Goal: Task Accomplishment & Management: Manage account settings

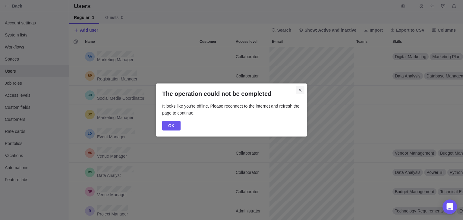
scroll to position [168, 390]
click at [303, 91] on span "Close" at bounding box center [300, 90] width 8 height 8
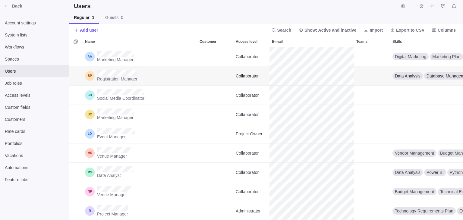
scroll to position [168, 390]
click at [19, 84] on span "Job roles" at bounding box center [34, 83] width 59 height 6
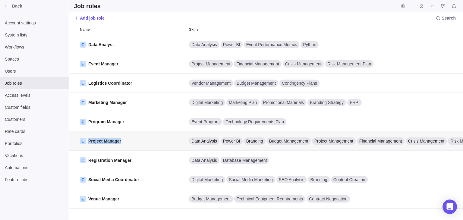
drag, startPoint x: 124, startPoint y: 141, endPoint x: 74, endPoint y: 141, distance: 50.4
click at [74, 141] on div "Project Manager Data Analysis Power BI Branding Budget Management Project Manag…" at bounding box center [392, 141] width 647 height 19
copy div "Project Manager"
drag, startPoint x: 127, startPoint y: 120, endPoint x: 77, endPoint y: 121, distance: 49.5
click at [77, 121] on div "Program Manager Event Program Technology Requirements Plan 35" at bounding box center [392, 121] width 647 height 19
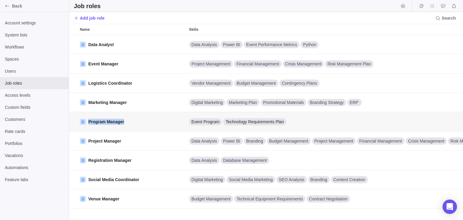
copy div "Program Manager"
drag, startPoint x: 119, startPoint y: 198, endPoint x: 83, endPoint y: 195, distance: 35.4
click at [83, 195] on div "Venue Manager" at bounding box center [132, 198] width 109 height 19
copy span "Venue Manager"
drag, startPoint x: 125, startPoint y: 86, endPoint x: 84, endPoint y: 79, distance: 41.3
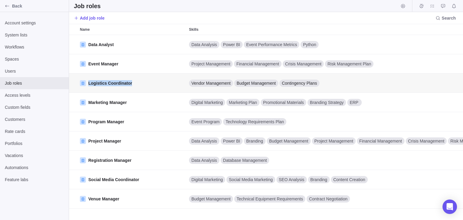
click at [84, 79] on div "Logistics Coordinator" at bounding box center [132, 83] width 109 height 19
copy span "Logistics Coordinator"
drag, startPoint x: 130, startPoint y: 105, endPoint x: 79, endPoint y: 99, distance: 51.4
click at [81, 99] on div "Marketing Manager" at bounding box center [132, 102] width 109 height 19
copy span "Marketing Manager"
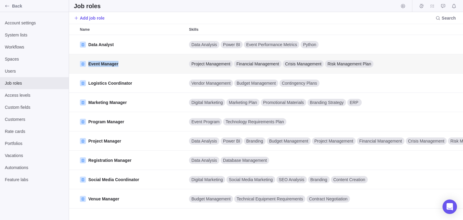
drag, startPoint x: 124, startPoint y: 64, endPoint x: 86, endPoint y: 62, distance: 38.4
click at [87, 62] on div "Event Manager" at bounding box center [132, 63] width 109 height 19
copy span "Event Manager"
drag, startPoint x: 132, startPoint y: 162, endPoint x: 83, endPoint y: 161, distance: 48.3
click at [84, 161] on div "Registration Manager" at bounding box center [132, 160] width 109 height 19
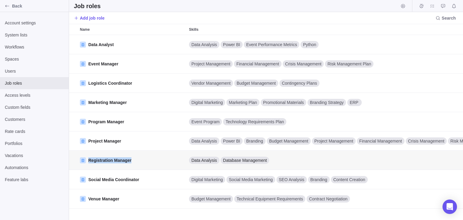
copy span "Registration Manager"
drag, startPoint x: 126, startPoint y: 198, endPoint x: 98, endPoint y: 191, distance: 28.4
click at [92, 196] on div "Venue Manager" at bounding box center [132, 198] width 109 height 19
drag, startPoint x: 146, startPoint y: 181, endPoint x: 82, endPoint y: 179, distance: 64.0
click at [82, 179] on div "Social Media Coordinator" at bounding box center [132, 179] width 109 height 19
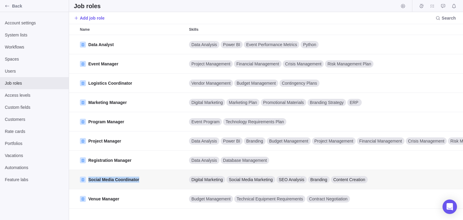
copy span "Social Media Coordinator"
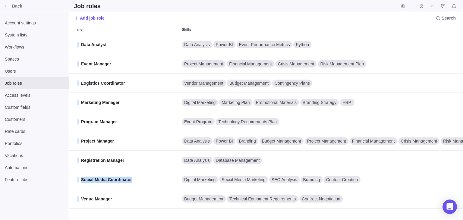
scroll to position [0, 6]
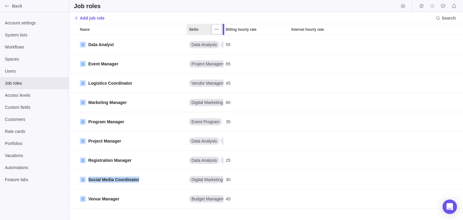
drag, startPoint x: 421, startPoint y: 31, endPoint x: 223, endPoint y: 42, distance: 198.2
click at [223, 42] on div "Name Skills Billing hourly rate Internal hourly rate Data Analyst Data Analysis…" at bounding box center [266, 122] width 394 height 196
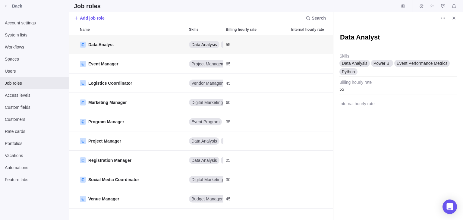
scroll to position [5, 5]
click at [388, 33] on textarea "Data Analyst" at bounding box center [399, 38] width 118 height 10
click at [454, 18] on icon "Close" at bounding box center [454, 18] width 5 height 5
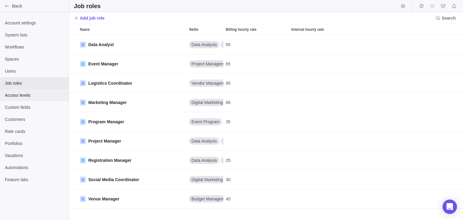
click at [28, 100] on div "Access levels" at bounding box center [34, 95] width 69 height 12
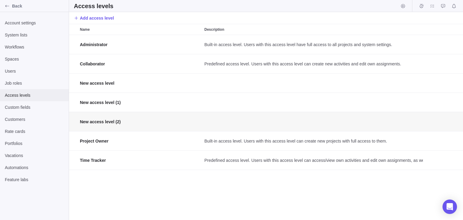
scroll to position [181, 390]
click at [21, 88] on div "Job roles" at bounding box center [34, 83] width 69 height 12
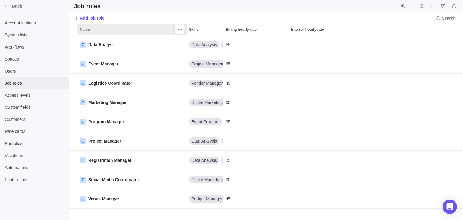
scroll to position [181, 390]
click at [99, 18] on span "Add job role" at bounding box center [92, 18] width 25 height 6
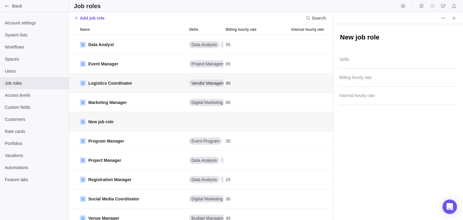
scroll to position [5, 5]
click at [454, 20] on icon "Close" at bounding box center [454, 18] width 5 height 5
click at [443, 18] on icon "More actions" at bounding box center [443, 17] width 1 height 1
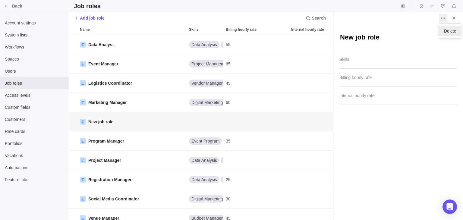
click at [446, 34] on div "Delete" at bounding box center [451, 31] width 22 height 10
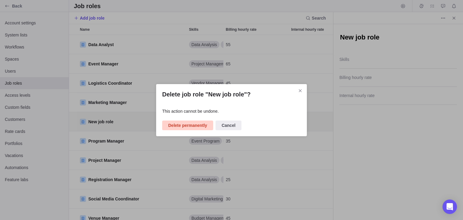
click at [177, 122] on span "Delete permanently" at bounding box center [187, 125] width 39 height 7
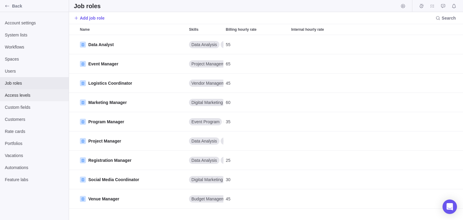
click at [14, 97] on span "Access levels" at bounding box center [34, 95] width 59 height 6
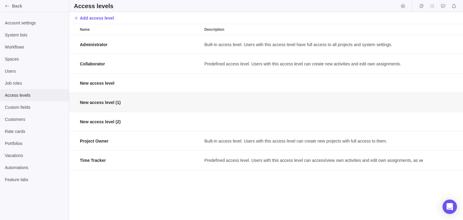
scroll to position [181, 390]
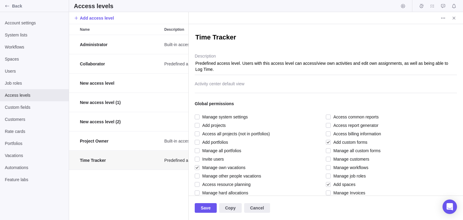
scroll to position [0, 154]
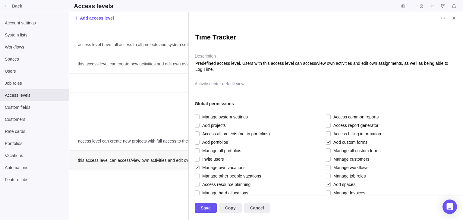
click at [456, 21] on span "Close" at bounding box center [454, 18] width 8 height 8
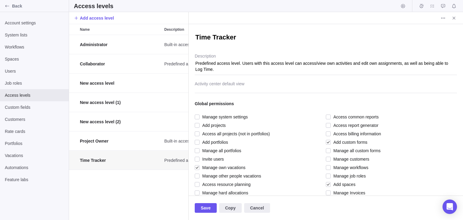
click at [209, 84] on div at bounding box center [326, 85] width 262 height 15
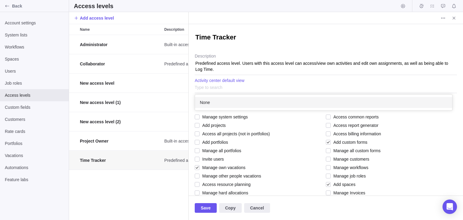
click at [187, 102] on body "Back Account settings System lists Workflows Spaces Users Job roles Access leve…" at bounding box center [231, 110] width 463 height 220
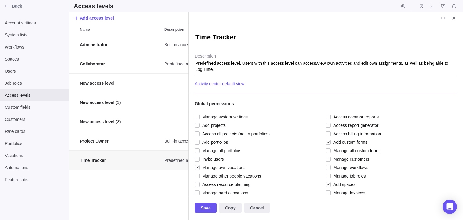
click at [199, 96] on div "Global permissions" at bounding box center [326, 103] width 262 height 19
click at [451, 16] on span "Close" at bounding box center [454, 18] width 8 height 8
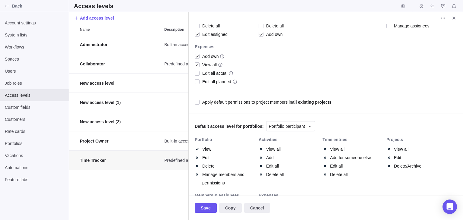
scroll to position [293, 0]
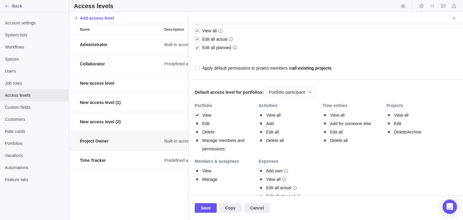
scroll to position [408, 0]
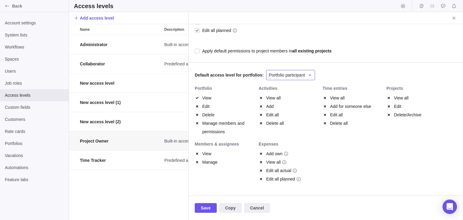
click at [279, 76] on span "Portfolio participant" at bounding box center [287, 75] width 36 height 6
click at [277, 112] on span "Portfolio viewer" at bounding box center [286, 111] width 29 height 6
click at [288, 78] on div "Portfolio viewer" at bounding box center [287, 75] width 42 height 10
click at [287, 91] on span "Portfolio manager" at bounding box center [288, 90] width 33 height 6
click at [288, 74] on span "Portfolio manager" at bounding box center [285, 75] width 33 height 6
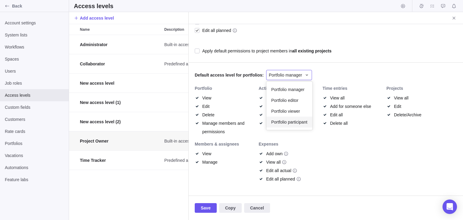
click at [283, 123] on span "Portfolio participant" at bounding box center [290, 122] width 36 height 6
click at [298, 76] on span "Portfolio participant" at bounding box center [287, 75] width 36 height 6
click at [308, 73] on icon at bounding box center [310, 75] width 5 height 5
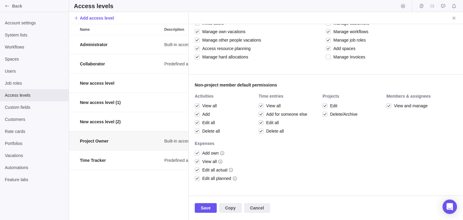
scroll to position [0, 0]
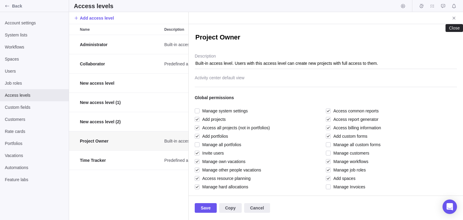
click at [452, 16] on icon "Close" at bounding box center [454, 18] width 5 height 5
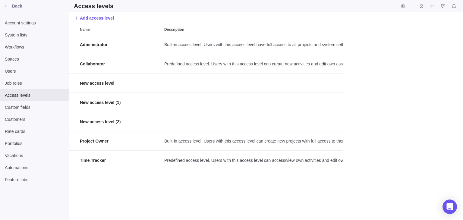
scroll to position [181, 390]
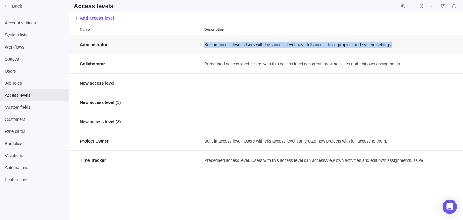
drag, startPoint x: 427, startPoint y: 45, endPoint x: 195, endPoint y: 35, distance: 231.9
click at [197, 35] on div "Administrator Built-in access level. Users with this access level have full acc…" at bounding box center [266, 44] width 394 height 19
copy div "Built-in access level. Users with this access level have full access to all pro…"
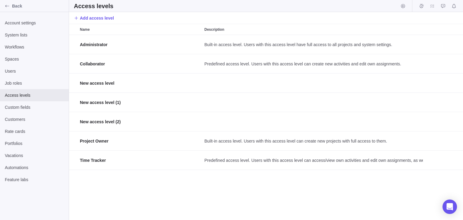
drag, startPoint x: 198, startPoint y: 205, endPoint x: 194, endPoint y: 205, distance: 3.6
click at [195, 205] on div "Administrator Built-in access level. Users with this access level have full acc…" at bounding box center [266, 127] width 394 height 185
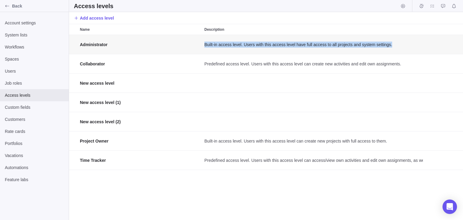
drag, startPoint x: 203, startPoint y: 47, endPoint x: 389, endPoint y: 50, distance: 186.1
click at [389, 50] on div "Built-in access level. Users with this access level have full access to all pro…" at bounding box center [312, 44] width 221 height 19
copy span "Built-in access level. Users with this access level have full access to all pro…"
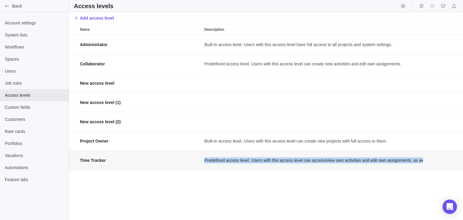
drag, startPoint x: 204, startPoint y: 159, endPoint x: 450, endPoint y: 162, distance: 245.9
click at [450, 162] on div "Time Tracker Predefined access level. Users with this access level can access/v…" at bounding box center [266, 160] width 394 height 19
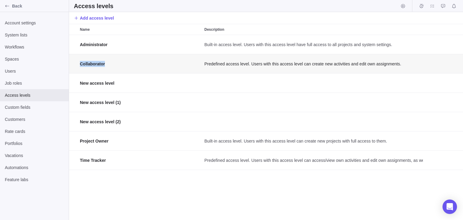
drag, startPoint x: 74, startPoint y: 62, endPoint x: 105, endPoint y: 69, distance: 31.7
click at [105, 69] on div "Collaborator Predefined access level. Users with this access level can create n…" at bounding box center [266, 63] width 394 height 19
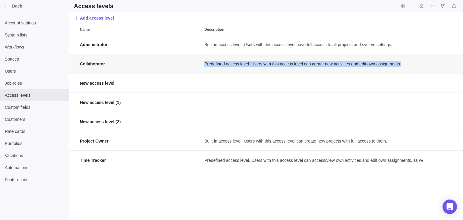
drag, startPoint x: 203, startPoint y: 62, endPoint x: 399, endPoint y: 64, distance: 195.5
click at [399, 64] on div "Predefined access level. Users with this access level can create new activities…" at bounding box center [312, 63] width 221 height 19
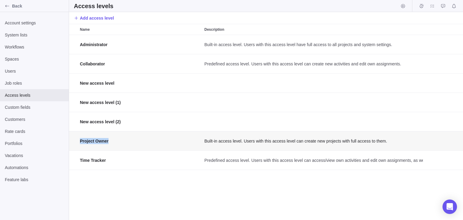
drag, startPoint x: 77, startPoint y: 140, endPoint x: 107, endPoint y: 147, distance: 31.5
click at [107, 147] on div "Project Owner Built-in access level. Users with this access level can create ne…" at bounding box center [266, 141] width 394 height 19
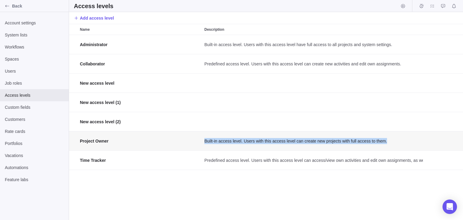
drag, startPoint x: 204, startPoint y: 140, endPoint x: 386, endPoint y: 144, distance: 182.9
click at [386, 144] on div "Built-in access level. Users with this access level can create new projects wit…" at bounding box center [312, 141] width 221 height 19
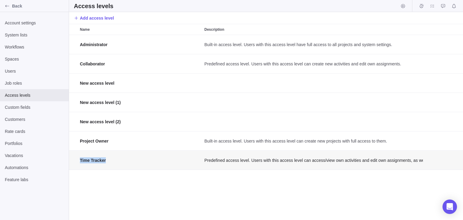
drag, startPoint x: 80, startPoint y: 160, endPoint x: 105, endPoint y: 166, distance: 26.0
click at [105, 166] on div "Time Tracker" at bounding box center [140, 160] width 125 height 19
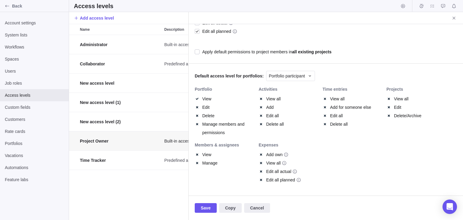
scroll to position [408, 0]
type textarea "x"
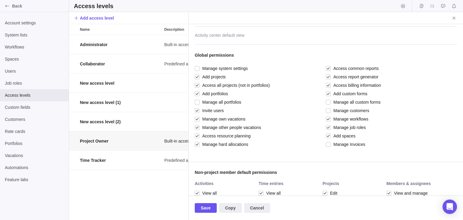
scroll to position [32, 0]
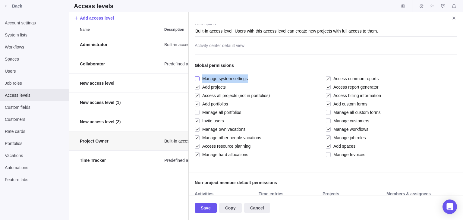
drag, startPoint x: 256, startPoint y: 77, endPoint x: 201, endPoint y: 76, distance: 54.6
click at [201, 76] on div "Manage system settings" at bounding box center [259, 79] width 128 height 8
click at [250, 78] on div "Manage system settings" at bounding box center [259, 79] width 128 height 8
click at [263, 70] on div "Global permissions" at bounding box center [326, 64] width 262 height 19
drag, startPoint x: 253, startPoint y: 79, endPoint x: 203, endPoint y: 81, distance: 49.8
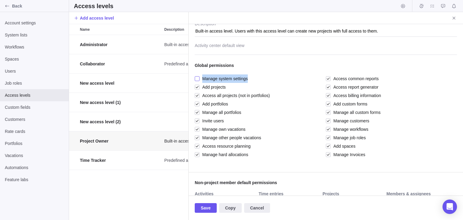
click at [203, 81] on div "Manage system settings" at bounding box center [259, 79] width 128 height 8
drag, startPoint x: 385, startPoint y: 77, endPoint x: 331, endPoint y: 78, distance: 54.3
click at [331, 78] on div "Access common reports" at bounding box center [390, 79] width 128 height 8
drag, startPoint x: 229, startPoint y: 87, endPoint x: 202, endPoint y: 84, distance: 27.9
click at [202, 84] on div "Add projects" at bounding box center [259, 87] width 128 height 8
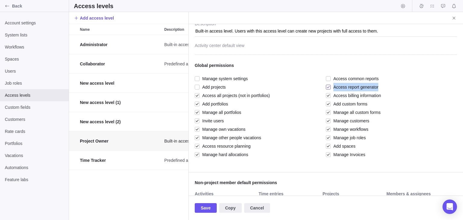
drag, startPoint x: 371, startPoint y: 85, endPoint x: 332, endPoint y: 87, distance: 39.3
click at [332, 87] on div "Access report generator" at bounding box center [390, 87] width 128 height 8
drag, startPoint x: 271, startPoint y: 94, endPoint x: 202, endPoint y: 95, distance: 68.2
click at [202, 95] on div "Access all projects (not in portfolios)" at bounding box center [259, 95] width 128 height 8
drag, startPoint x: 381, startPoint y: 94, endPoint x: 332, endPoint y: 94, distance: 49.5
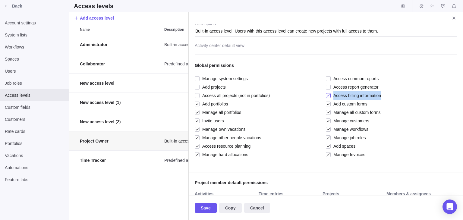
click at [332, 94] on div "Access billing information" at bounding box center [390, 95] width 128 height 8
drag, startPoint x: 226, startPoint y: 105, endPoint x: 203, endPoint y: 104, distance: 23.3
click at [203, 104] on div "Add portfolios" at bounding box center [259, 104] width 128 height 8
drag, startPoint x: 369, startPoint y: 102, endPoint x: 332, endPoint y: 103, distance: 36.2
click at [332, 103] on div "Add custom forms" at bounding box center [390, 104] width 128 height 8
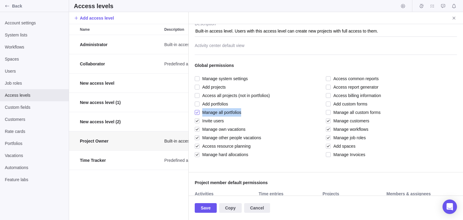
drag, startPoint x: 245, startPoint y: 112, endPoint x: 203, endPoint y: 114, distance: 42.0
click at [203, 114] on div "Manage all portfolios" at bounding box center [259, 112] width 128 height 8
drag, startPoint x: 229, startPoint y: 120, endPoint x: 203, endPoint y: 119, distance: 26.0
click at [203, 119] on div "Invite users" at bounding box center [259, 121] width 128 height 8
drag, startPoint x: 244, startPoint y: 110, endPoint x: 211, endPoint y: 111, distance: 33.5
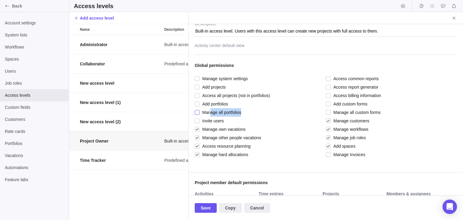
click at [211, 112] on div "Manage all portfolios" at bounding box center [259, 112] width 128 height 8
drag, startPoint x: 229, startPoint y: 119, endPoint x: 202, endPoint y: 120, distance: 26.3
click at [202, 120] on div "Invite users" at bounding box center [259, 121] width 128 height 8
drag, startPoint x: 248, startPoint y: 127, endPoint x: 203, endPoint y: 128, distance: 45.3
click at [203, 128] on div "Manage own vacations" at bounding box center [259, 129] width 128 height 8
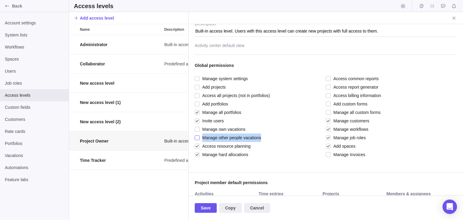
drag, startPoint x: 265, startPoint y: 137, endPoint x: 203, endPoint y: 137, distance: 62.4
click at [203, 137] on div "Manage other people vacations" at bounding box center [259, 138] width 128 height 8
drag, startPoint x: 250, startPoint y: 145, endPoint x: 203, endPoint y: 146, distance: 47.1
click at [203, 146] on div "Access resource planning" at bounding box center [259, 146] width 128 height 8
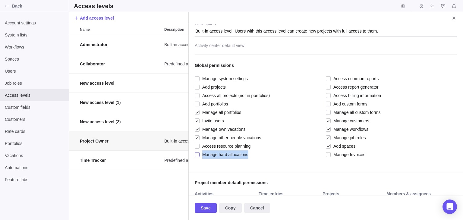
drag, startPoint x: 249, startPoint y: 156, endPoint x: 203, endPoint y: 155, distance: 46.8
click at [203, 155] on div "Manage hard allocations" at bounding box center [259, 155] width 128 height 8
drag, startPoint x: 370, startPoint y: 119, endPoint x: 343, endPoint y: 121, distance: 27.2
click at [343, 121] on div "Manage customers" at bounding box center [390, 121] width 128 height 8
drag, startPoint x: 380, startPoint y: 110, endPoint x: 332, endPoint y: 113, distance: 48.3
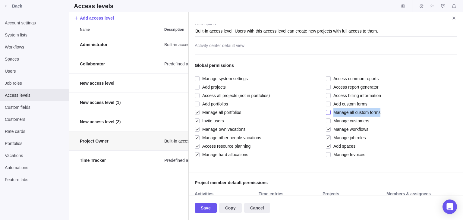
click at [332, 113] on div "Manage all custom forms" at bounding box center [390, 112] width 128 height 8
drag, startPoint x: 371, startPoint y: 120, endPoint x: 333, endPoint y: 121, distance: 38.3
click at [333, 121] on div "Manage customers" at bounding box center [390, 121] width 128 height 8
drag, startPoint x: 368, startPoint y: 131, endPoint x: 332, endPoint y: 132, distance: 36.5
click at [332, 132] on div "Manage workflows" at bounding box center [390, 129] width 128 height 8
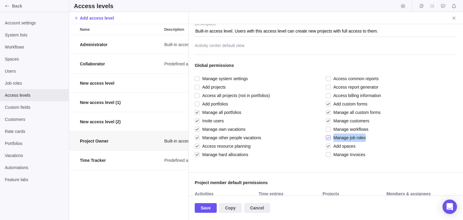
drag, startPoint x: 367, startPoint y: 137, endPoint x: 333, endPoint y: 138, distance: 34.4
click at [333, 138] on div "Manage job roles" at bounding box center [390, 138] width 128 height 8
drag, startPoint x: 356, startPoint y: 148, endPoint x: 332, endPoint y: 145, distance: 24.6
click at [332, 145] on div "Add spaces" at bounding box center [390, 146] width 128 height 8
click at [340, 154] on span "Manage Invoices" at bounding box center [348, 155] width 35 height 8
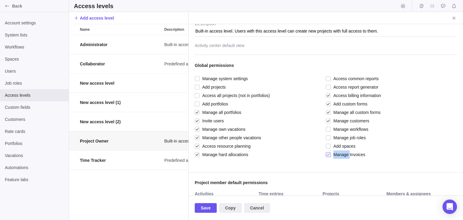
click at [340, 153] on span "Manage Invoices" at bounding box center [348, 155] width 35 height 8
click at [340, 154] on span "Manage Invoices" at bounding box center [348, 155] width 35 height 8
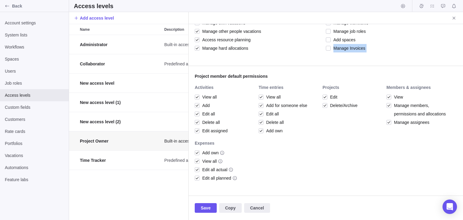
scroll to position [148, 0]
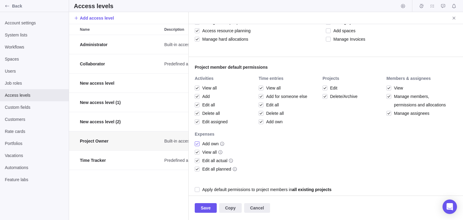
click at [222, 143] on icon "info-description" at bounding box center [222, 143] width 5 height 5
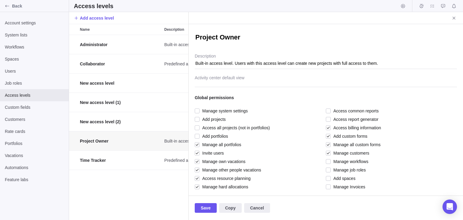
scroll to position [121, 0]
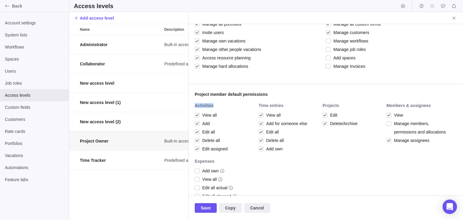
drag, startPoint x: 214, startPoint y: 106, endPoint x: 191, endPoint y: 103, distance: 23.4
click at [191, 103] on div "Project Owner Built-in access level. Users with this access level can create ne…" at bounding box center [326, 110] width 275 height 172
drag, startPoint x: 287, startPoint y: 104, endPoint x: 259, endPoint y: 106, distance: 28.7
click at [259, 106] on div "Time entries" at bounding box center [289, 105] width 61 height 5
drag, startPoint x: 224, startPoint y: 114, endPoint x: 203, endPoint y: 113, distance: 20.9
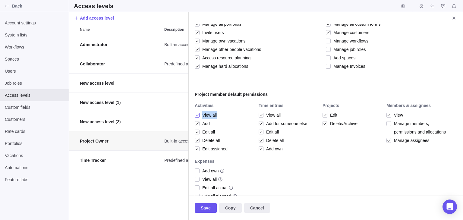
click at [203, 113] on div "View all" at bounding box center [225, 115] width 61 height 8
drag, startPoint x: 308, startPoint y: 122, endPoint x: 267, endPoint y: 122, distance: 41.6
click at [267, 122] on div "Add for someone else" at bounding box center [289, 123] width 61 height 8
drag, startPoint x: 356, startPoint y: 122, endPoint x: 332, endPoint y: 122, distance: 24.7
click at [332, 122] on span "Delete/Archive" at bounding box center [343, 123] width 30 height 8
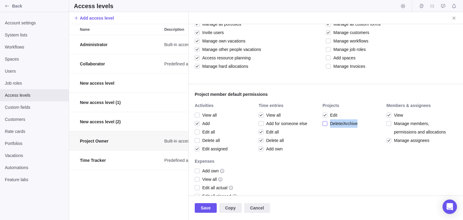
drag, startPoint x: 358, startPoint y: 123, endPoint x: 332, endPoint y: 124, distance: 26.6
click at [332, 124] on div "Delete/Archive" at bounding box center [353, 123] width 61 height 8
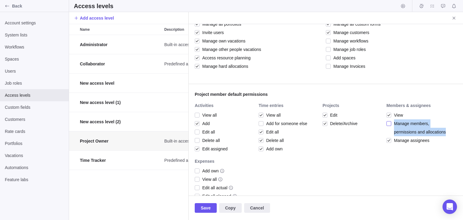
drag, startPoint x: 445, startPoint y: 132, endPoint x: 395, endPoint y: 121, distance: 51.4
click at [395, 121] on span "Manage members, permissions and allocations" at bounding box center [420, 127] width 56 height 17
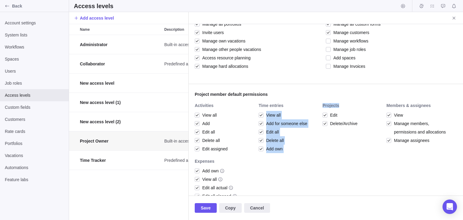
drag, startPoint x: 321, startPoint y: 103, endPoint x: 340, endPoint y: 107, distance: 19.3
click at [340, 107] on div "Activities View all Add Edit all Delete all Edit assigned Time entries View all…" at bounding box center [326, 154] width 262 height 103
click at [340, 106] on div "Projects" at bounding box center [353, 105] width 61 height 5
drag, startPoint x: 339, startPoint y: 106, endPoint x: 323, endPoint y: 107, distance: 16.0
click at [323, 107] on div "Projects" at bounding box center [353, 105] width 61 height 5
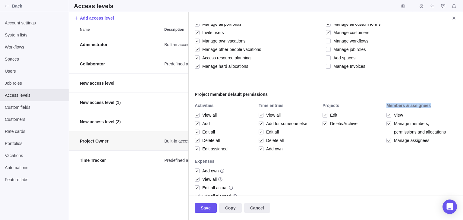
drag, startPoint x: 424, startPoint y: 105, endPoint x: 387, endPoint y: 105, distance: 37.4
click at [387, 105] on div "Members & assignees" at bounding box center [417, 105] width 61 height 5
drag, startPoint x: 217, startPoint y: 124, endPoint x: 205, endPoint y: 122, distance: 12.8
click at [205, 122] on div "Add" at bounding box center [225, 123] width 61 height 8
drag, startPoint x: 284, startPoint y: 116, endPoint x: 266, endPoint y: 115, distance: 17.5
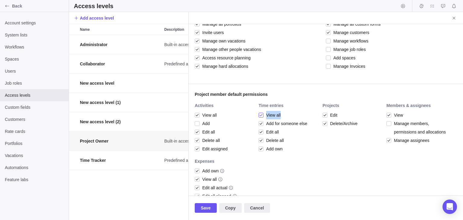
click at [266, 115] on div "View all" at bounding box center [289, 115] width 61 height 8
drag, startPoint x: 211, startPoint y: 122, endPoint x: 200, endPoint y: 120, distance: 11.6
click at [200, 120] on div "Add" at bounding box center [225, 123] width 61 height 8
drag, startPoint x: 218, startPoint y: 131, endPoint x: 202, endPoint y: 130, distance: 16.3
click at [202, 130] on div "Edit all" at bounding box center [225, 132] width 61 height 8
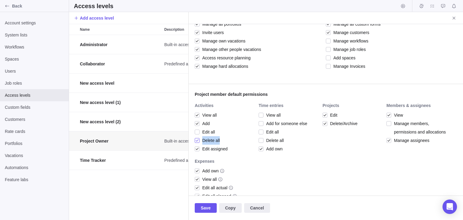
drag, startPoint x: 231, startPoint y: 138, endPoint x: 203, endPoint y: 138, distance: 27.8
click at [203, 138] on div "Delete all" at bounding box center [225, 140] width 61 height 8
drag, startPoint x: 433, startPoint y: 143, endPoint x: 395, endPoint y: 139, distance: 38.5
click at [395, 139] on div "Manage assignees" at bounding box center [417, 140] width 61 height 8
drag, startPoint x: 231, startPoint y: 150, endPoint x: 203, endPoint y: 146, distance: 28.6
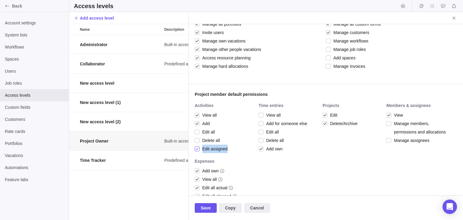
click at [203, 146] on div "Edit assigned" at bounding box center [225, 149] width 61 height 8
drag, startPoint x: 286, startPoint y: 151, endPoint x: 267, endPoint y: 148, distance: 20.0
click at [267, 148] on div "Add own" at bounding box center [289, 149] width 61 height 8
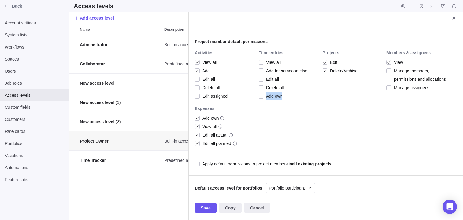
scroll to position [187, 0]
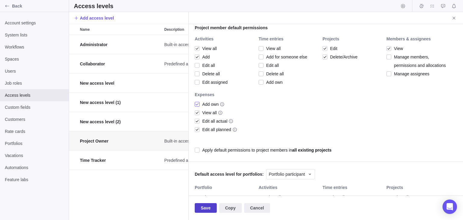
drag, startPoint x: 219, startPoint y: 101, endPoint x: 208, endPoint y: 210, distance: 109.2
click at [204, 204] on div "Project Owner Built-in access level. Users with this access level can create ne…" at bounding box center [326, 116] width 275 height 208
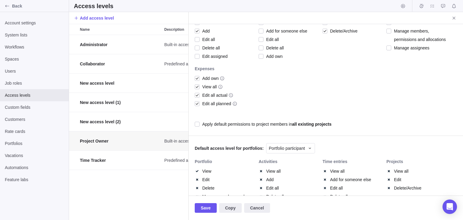
scroll to position [211, 0]
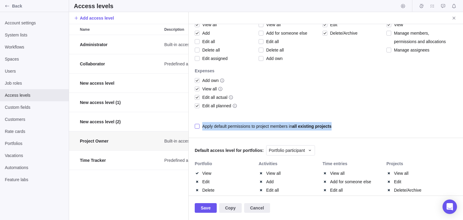
drag, startPoint x: 336, startPoint y: 126, endPoint x: 203, endPoint y: 123, distance: 133.4
click at [203, 123] on div "Apply default permissions to project members in all existing projects" at bounding box center [326, 126] width 262 height 8
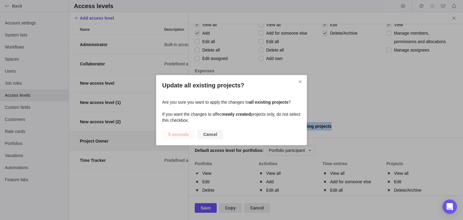
click at [210, 136] on span "Cancel" at bounding box center [210, 134] width 14 height 7
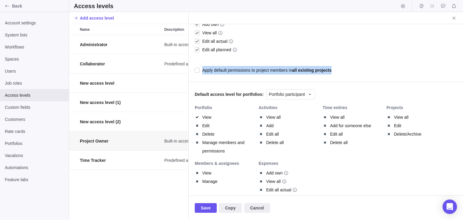
scroll to position [287, 0]
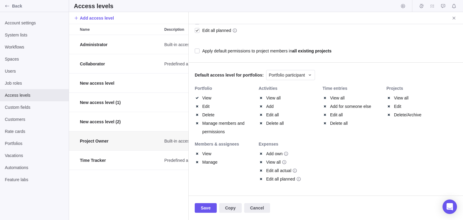
drag, startPoint x: 259, startPoint y: 151, endPoint x: 265, endPoint y: 152, distance: 7.0
click at [265, 152] on div "Add own" at bounding box center [289, 154] width 61 height 8
click at [259, 155] on span at bounding box center [261, 154] width 5 height 8
click at [259, 154] on span at bounding box center [261, 154] width 5 height 8
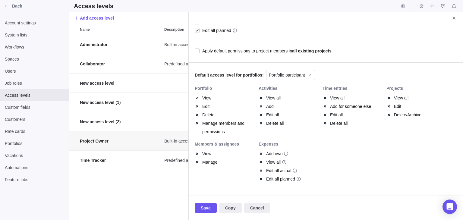
click at [259, 154] on span at bounding box center [261, 154] width 5 height 8
drag, startPoint x: 463, startPoint y: 139, endPoint x: 463, endPoint y: 157, distance: 17.8
click at [463, 157] on div "Project Owner Built-in access level. Users with this access level can create ne…" at bounding box center [326, 110] width 275 height 172
click at [300, 71] on div "Portfolio participant" at bounding box center [290, 75] width 49 height 10
click at [281, 91] on span "Portfolio manager" at bounding box center [288, 90] width 33 height 6
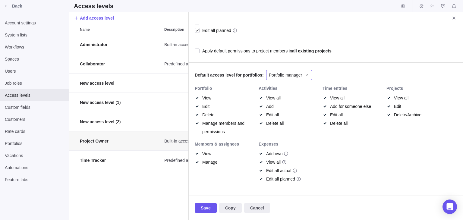
click at [305, 74] on icon at bounding box center [307, 75] width 5 height 5
click at [290, 120] on span "Portfolio participant" at bounding box center [290, 122] width 36 height 6
drag, startPoint x: 194, startPoint y: 74, endPoint x: 259, endPoint y: 74, distance: 65.5
click at [259, 74] on div "Default access level for portfolios: Portfolio participant" at bounding box center [326, 74] width 275 height 24
click at [354, 148] on div "Portfolio View Edit Delete Manage members and permissions Activities View all A…" at bounding box center [326, 137] width 262 height 103
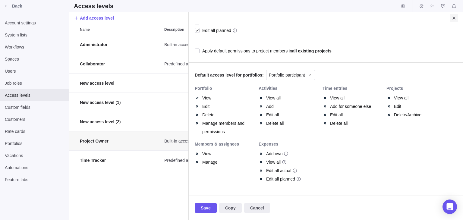
click at [453, 14] on span "Close" at bounding box center [454, 18] width 8 height 8
